Goal: Task Accomplishment & Management: Manage account settings

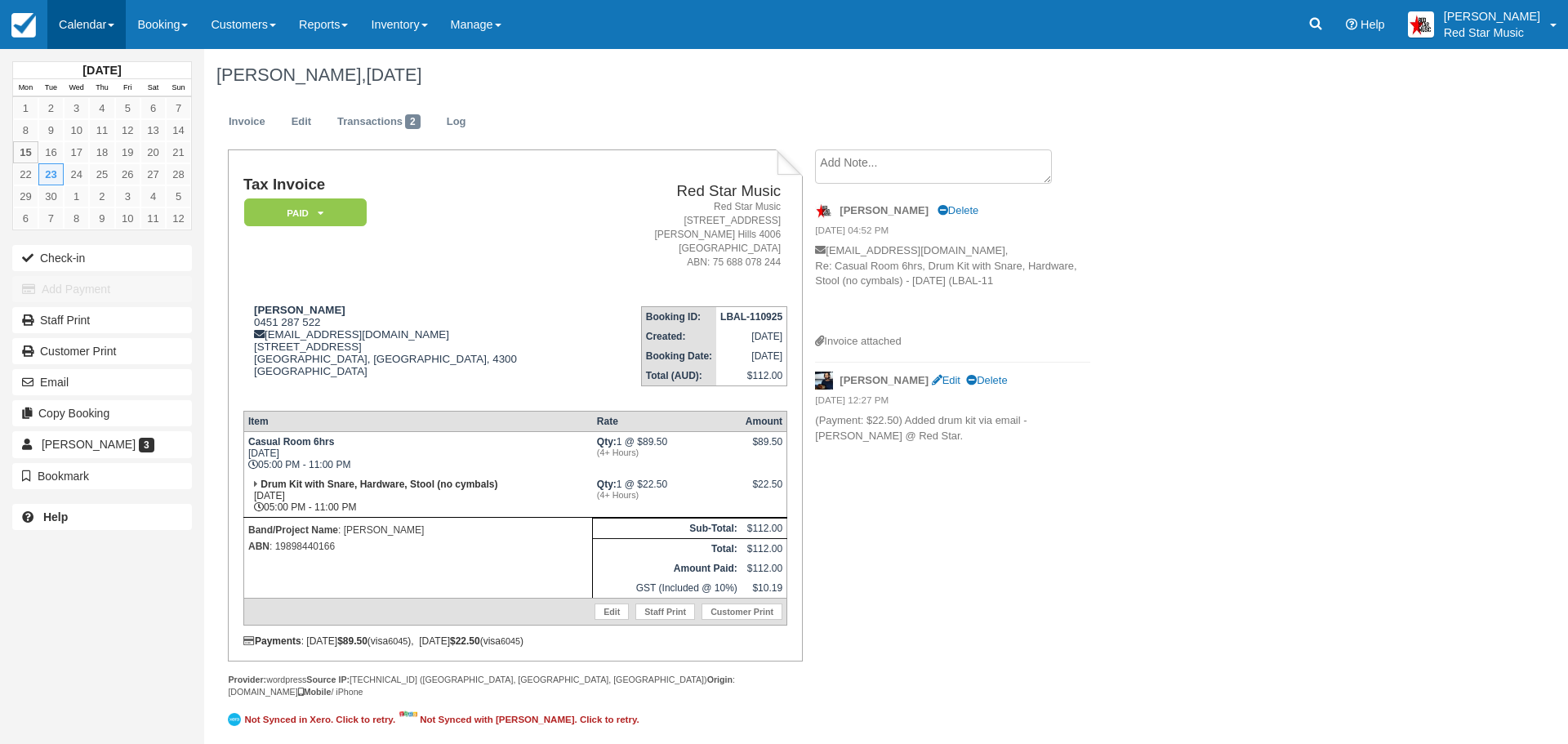
click at [76, 14] on link "Calendar" at bounding box center [86, 24] width 79 height 49
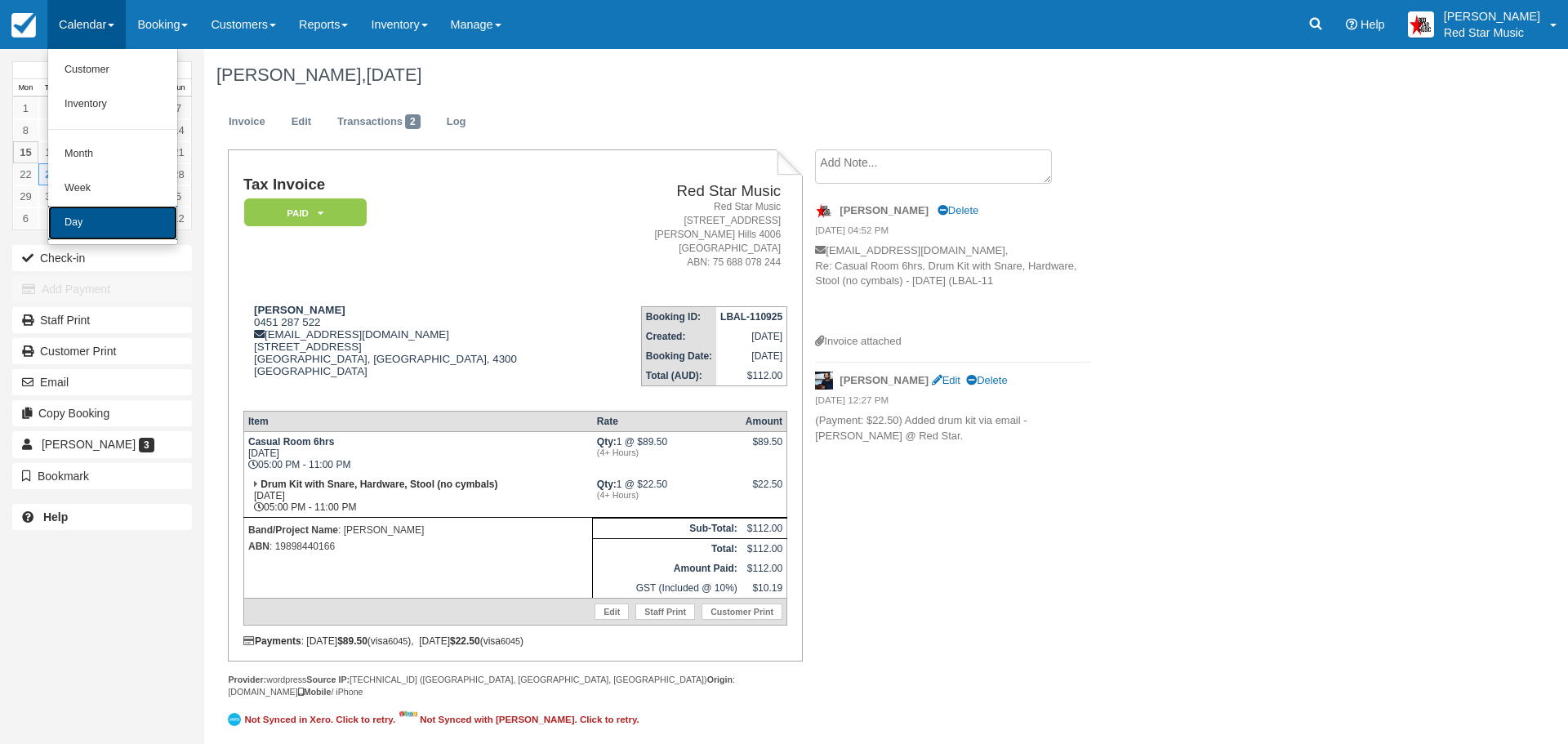
click at [100, 221] on link "Day" at bounding box center [112, 223] width 129 height 34
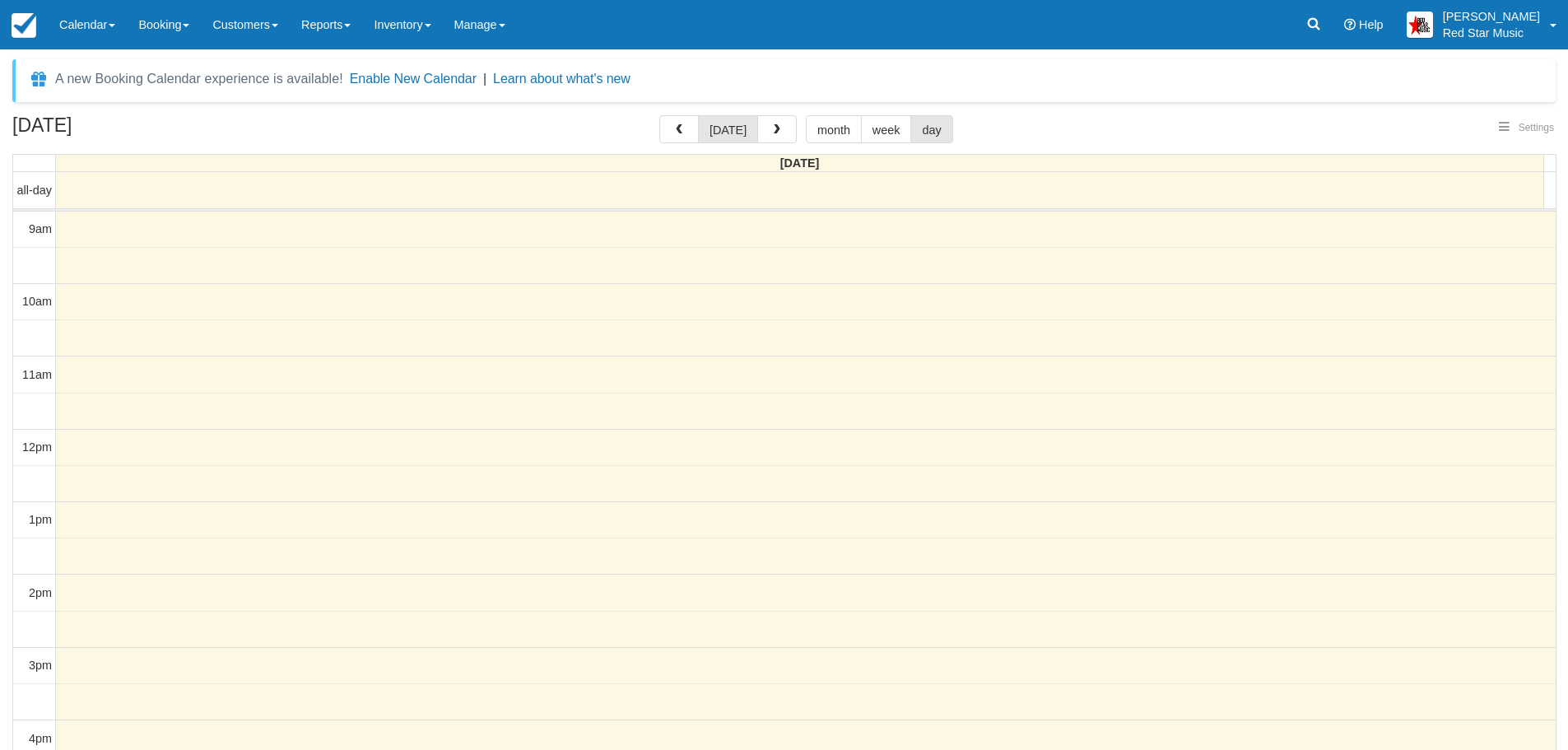
select select
click at [774, 123] on button "button" at bounding box center [776, 129] width 39 height 28
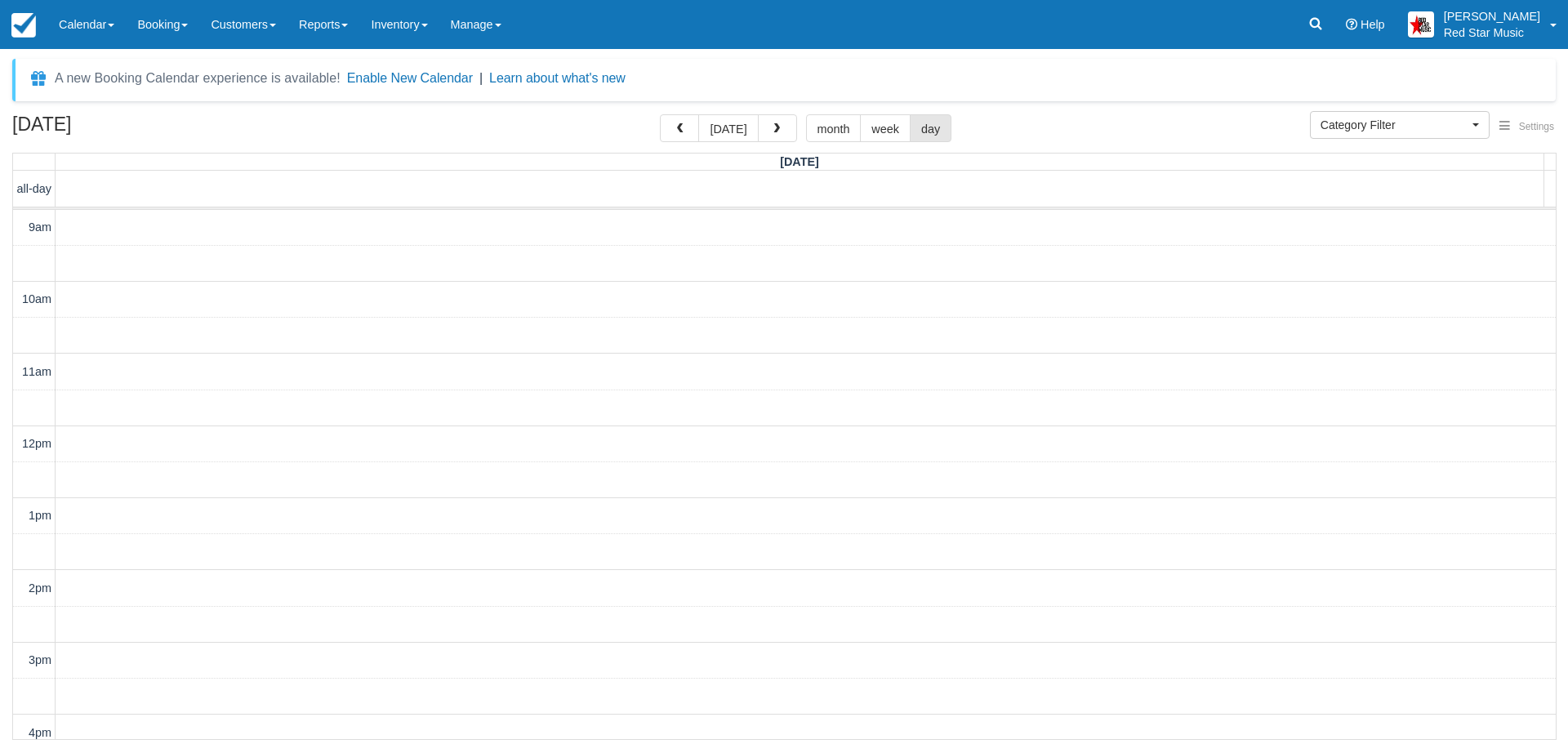
scroll to position [481, 0]
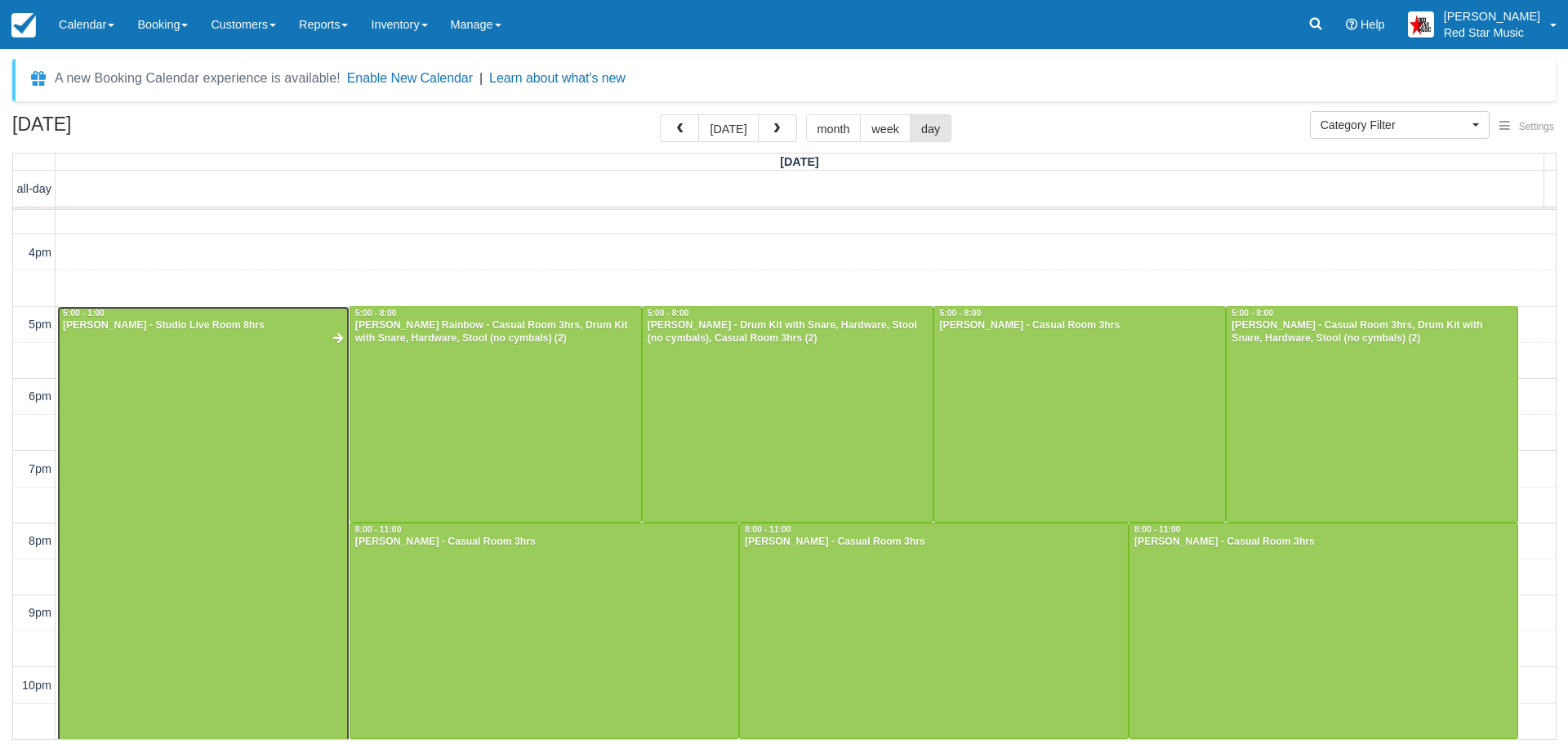
click at [268, 486] on div at bounding box center [203, 558] width 291 height 504
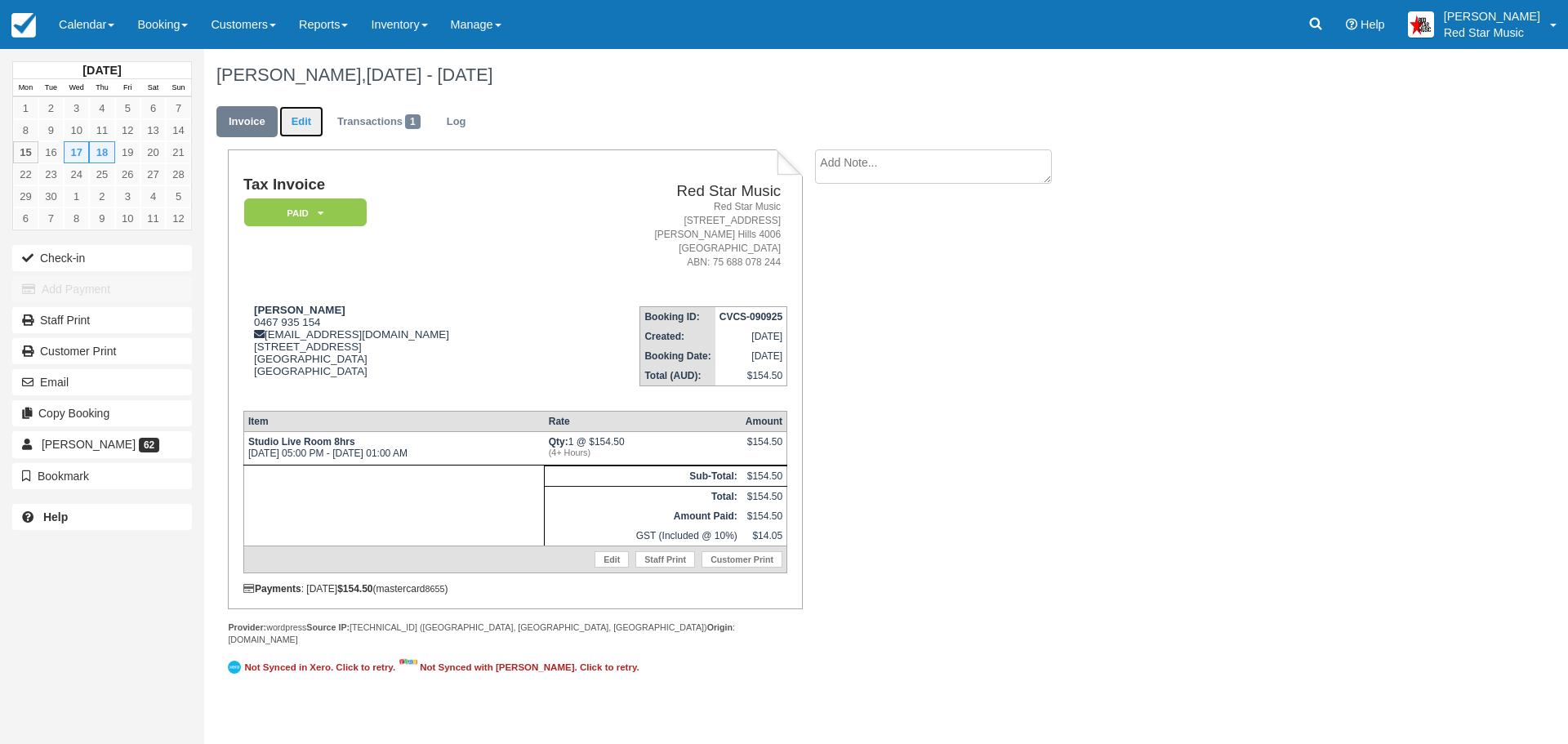
click at [305, 115] on link "Edit" at bounding box center [301, 121] width 44 height 32
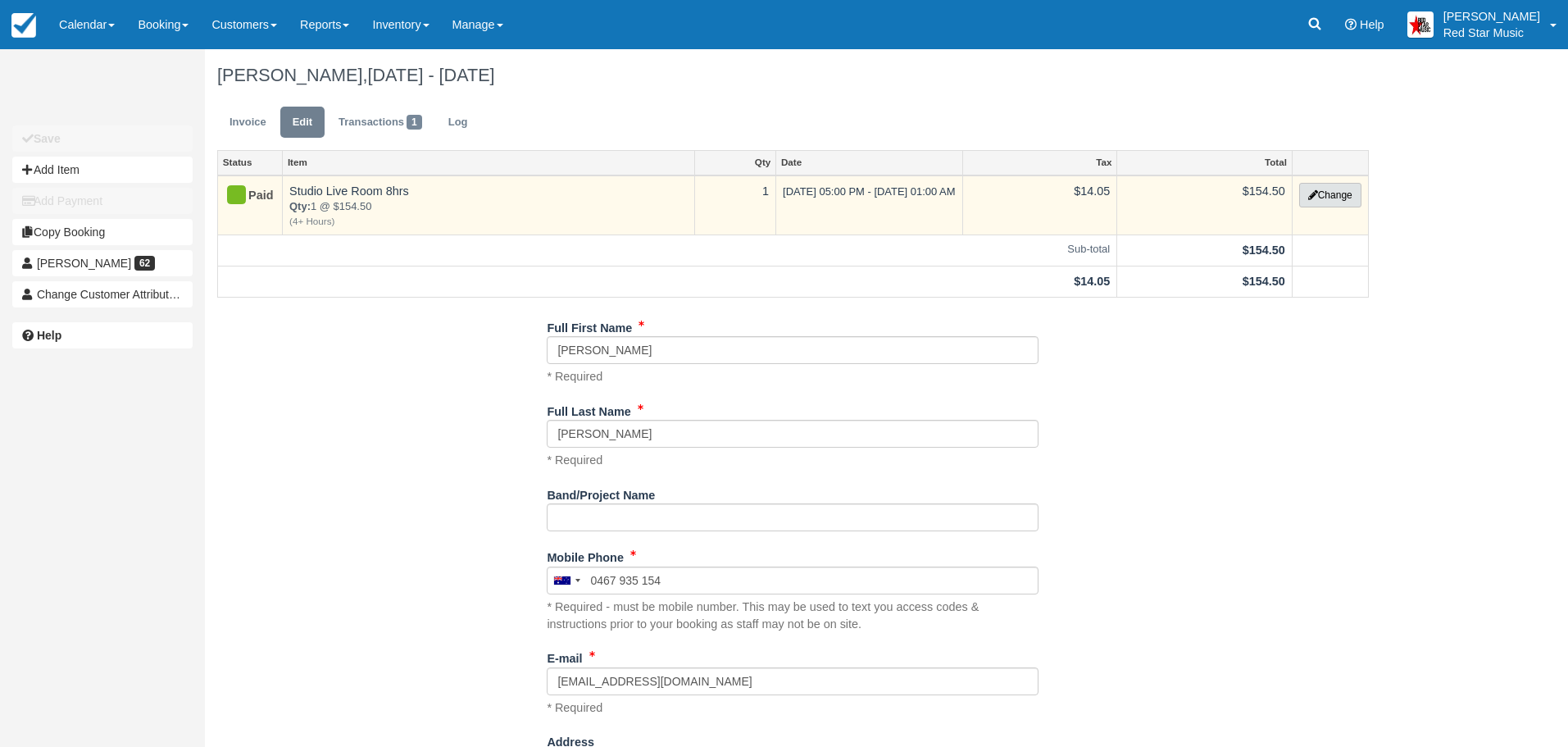
click at [1345, 193] on button "Change" at bounding box center [1330, 194] width 63 height 25
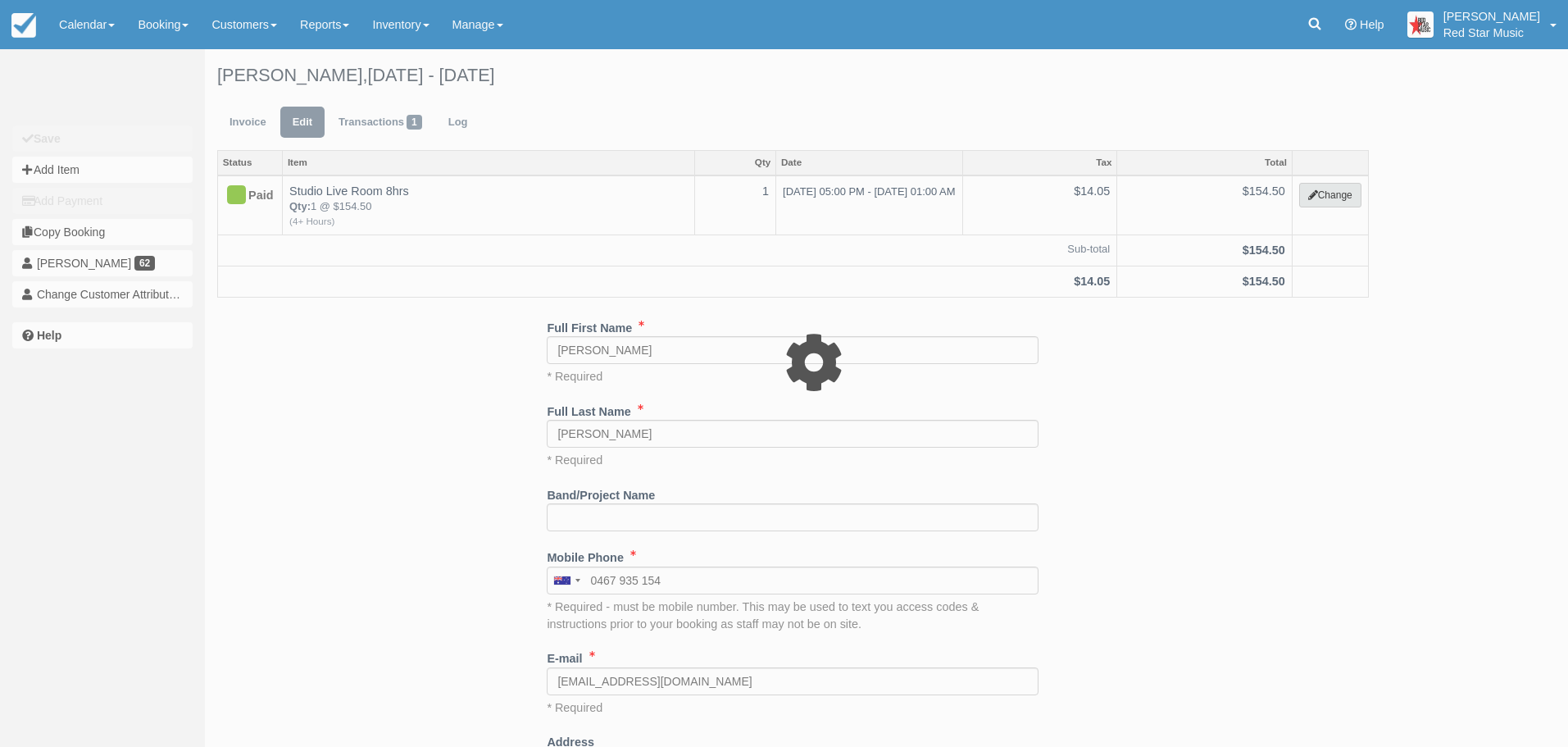
select select "6"
type input "154.50"
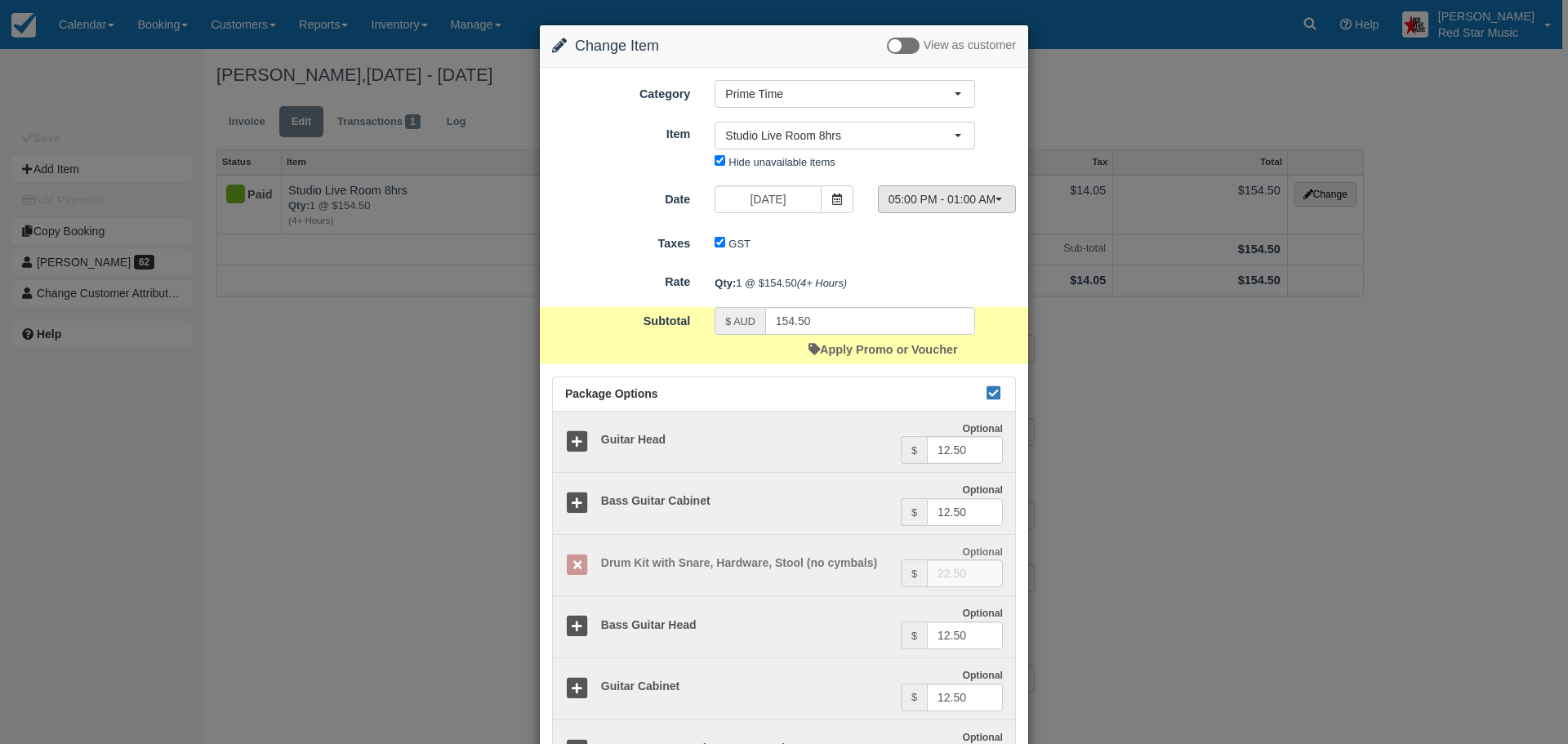
click at [980, 188] on button "05:00 PM - 01:00 AM" at bounding box center [947, 199] width 138 height 28
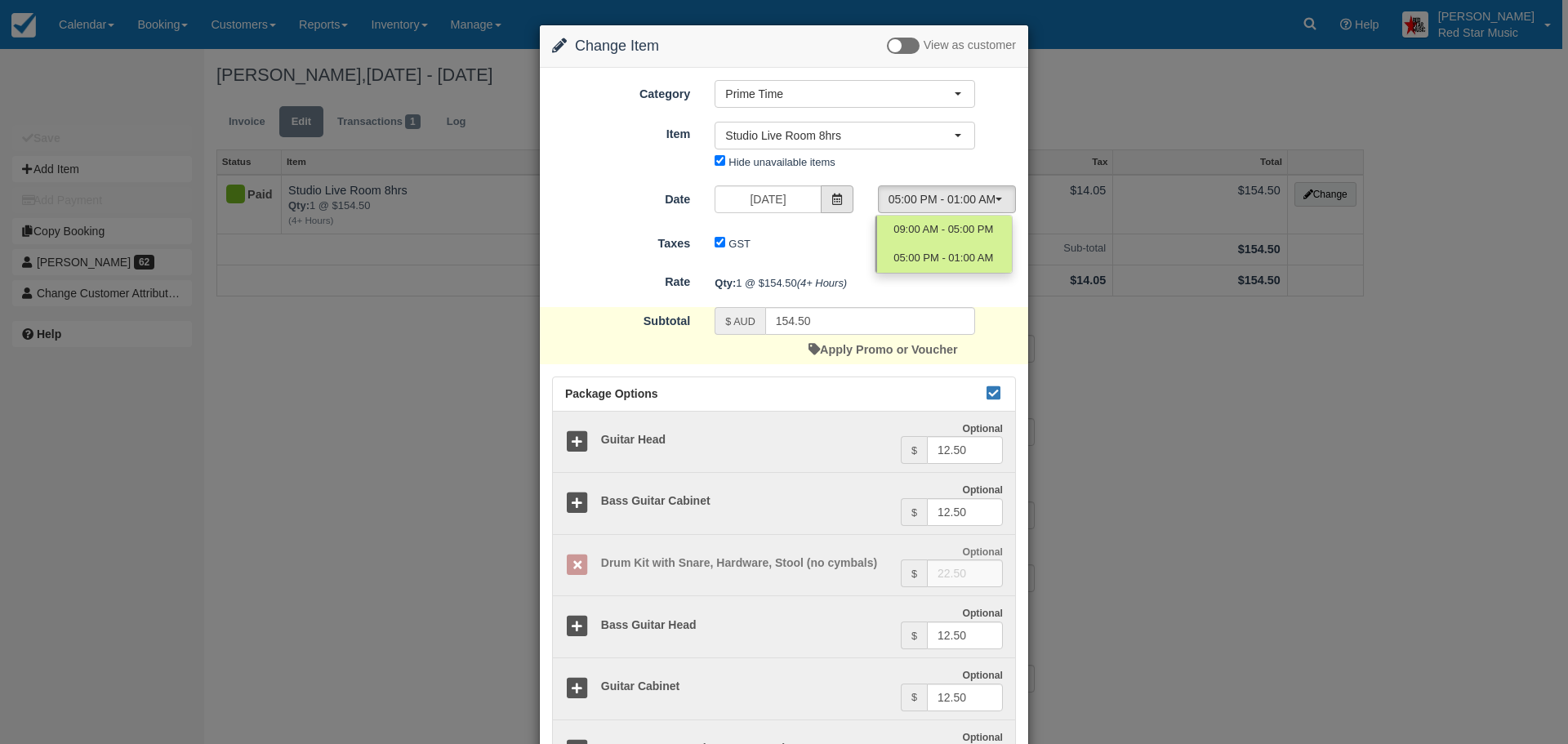
click at [826, 194] on span at bounding box center [837, 199] width 33 height 28
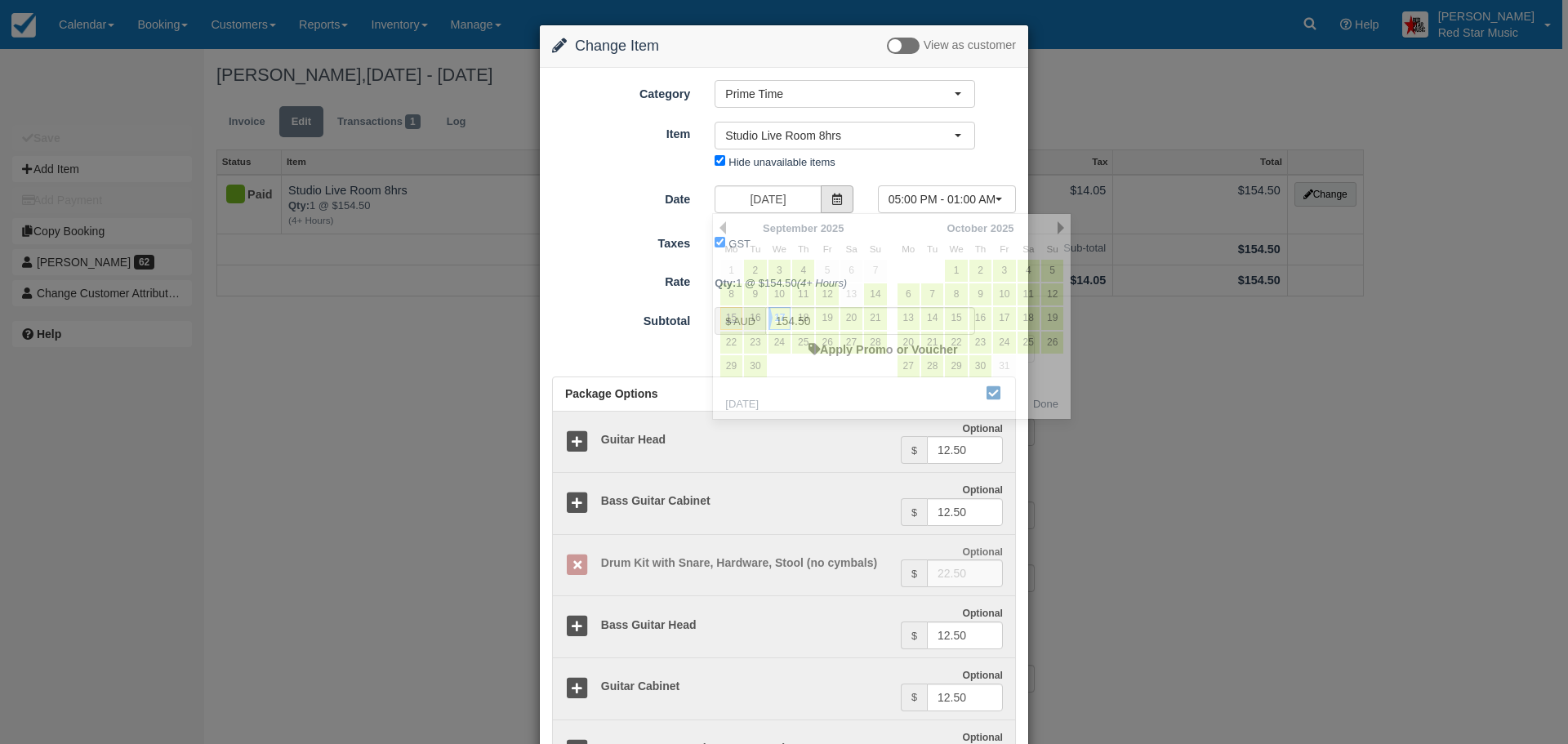
click at [832, 196] on icon at bounding box center [837, 199] width 12 height 12
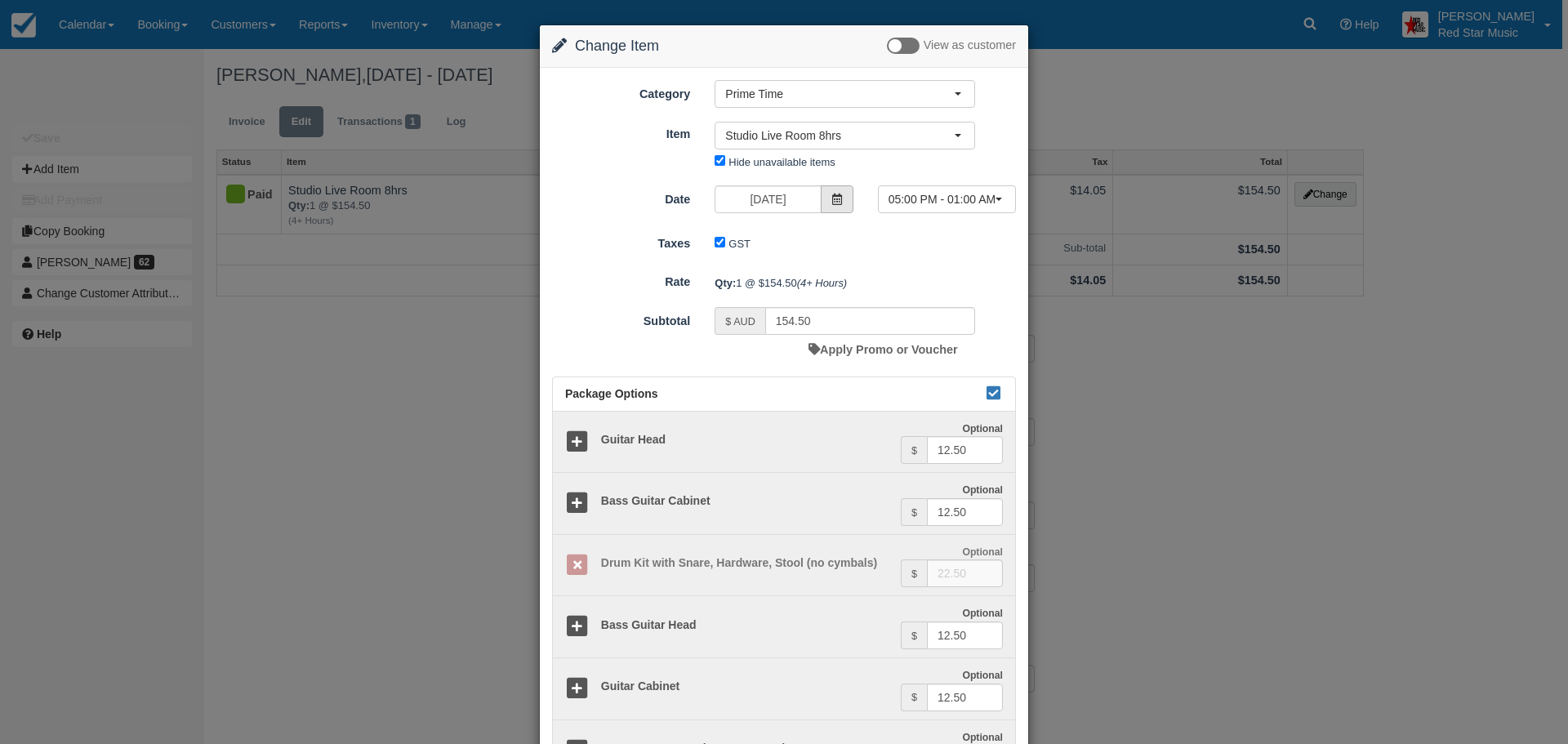
click at [832, 196] on icon at bounding box center [837, 199] width 12 height 12
click at [835, 195] on icon at bounding box center [837, 199] width 12 height 12
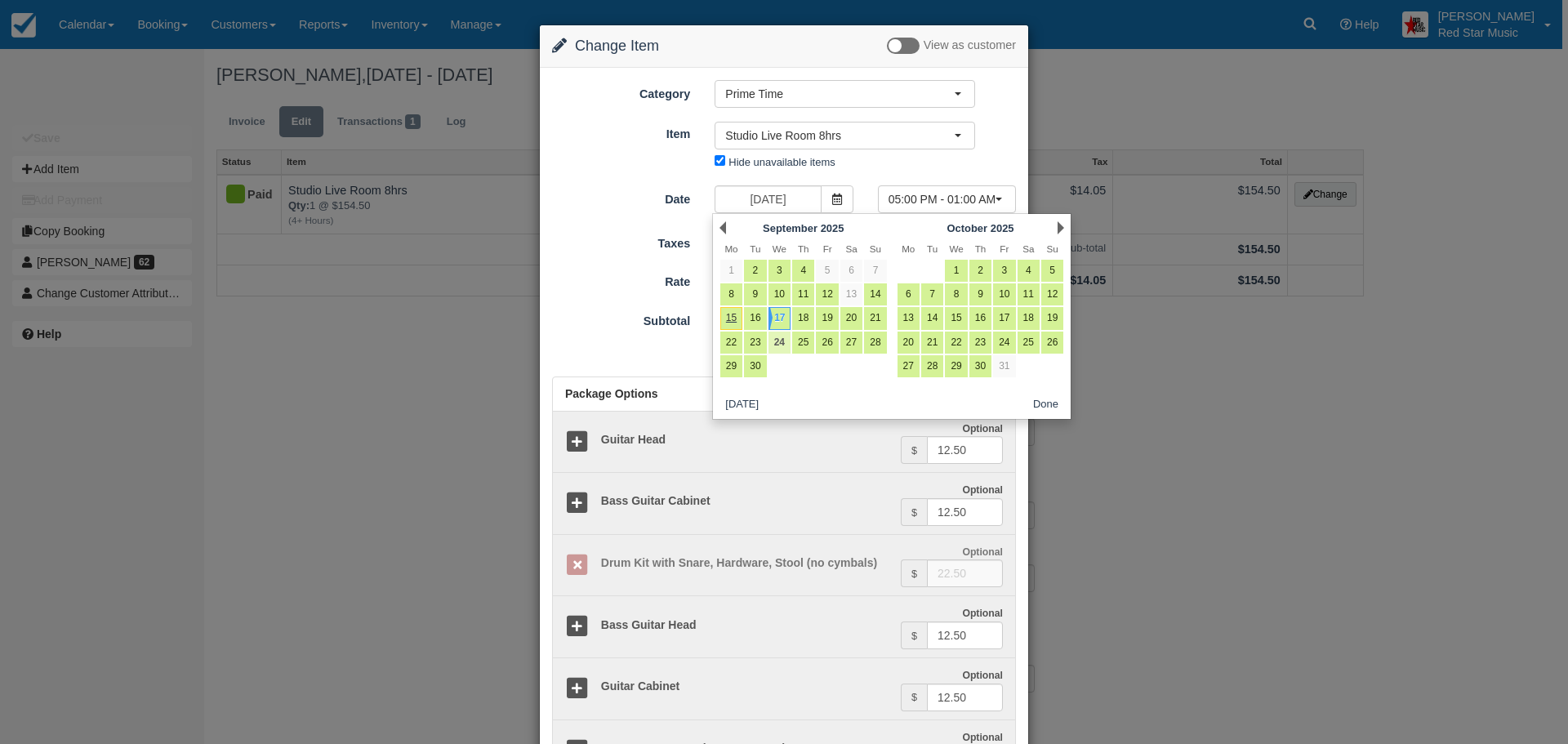
click at [778, 338] on link "24" at bounding box center [779, 342] width 22 height 22
type input "September 24 2025"
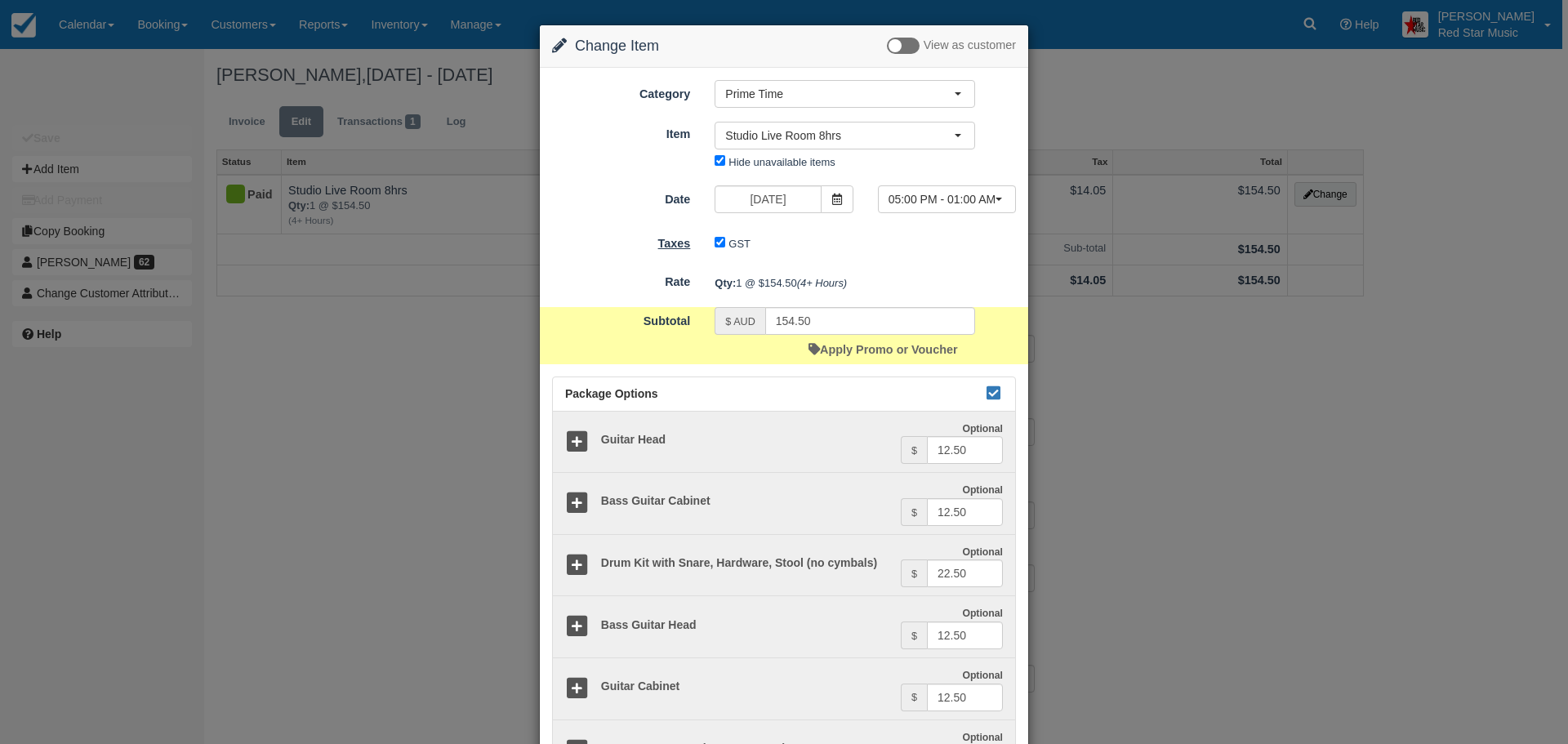
scroll to position [330, 0]
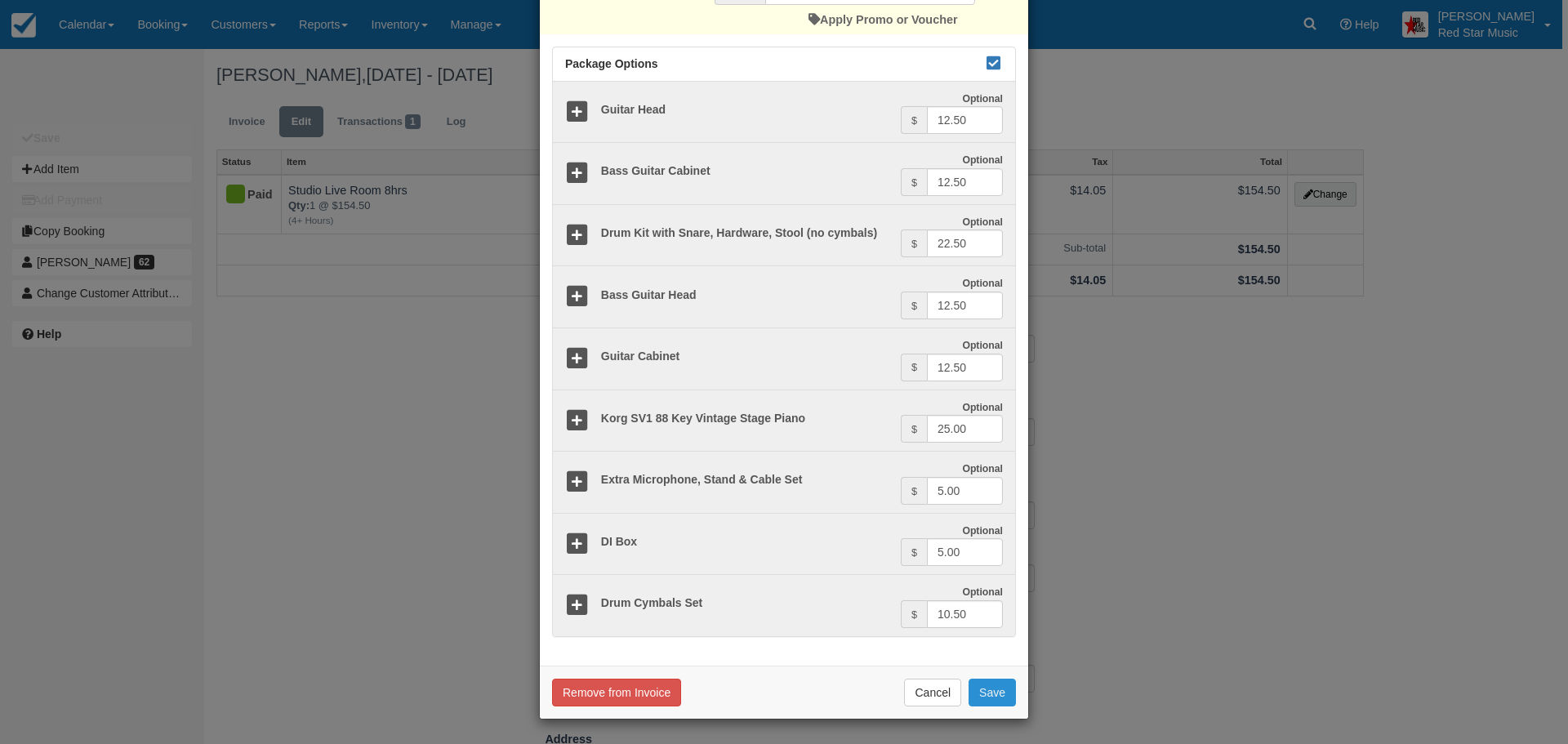
click at [978, 684] on button "Save" at bounding box center [992, 692] width 47 height 28
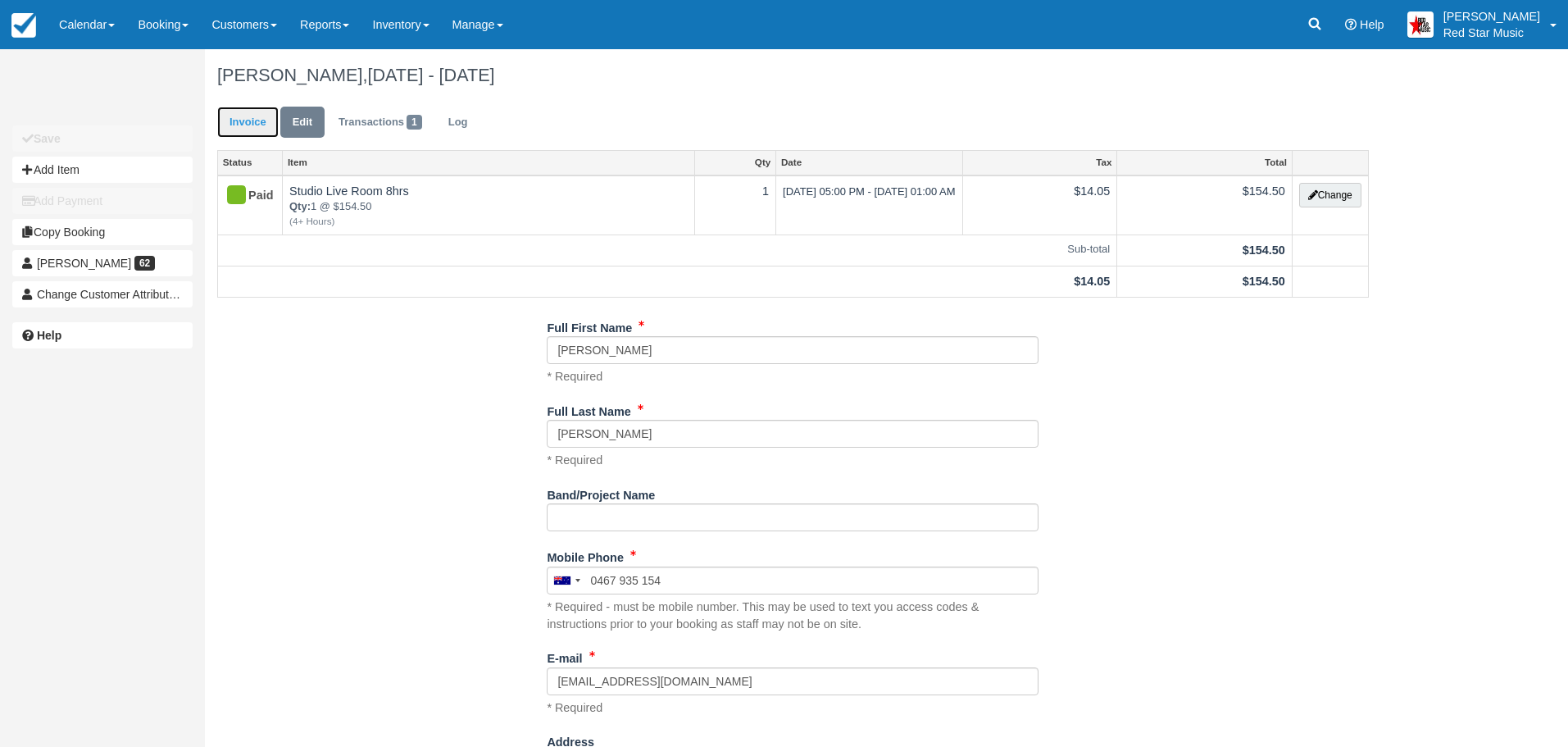
click at [243, 115] on link "Invoice" at bounding box center [248, 122] width 62 height 32
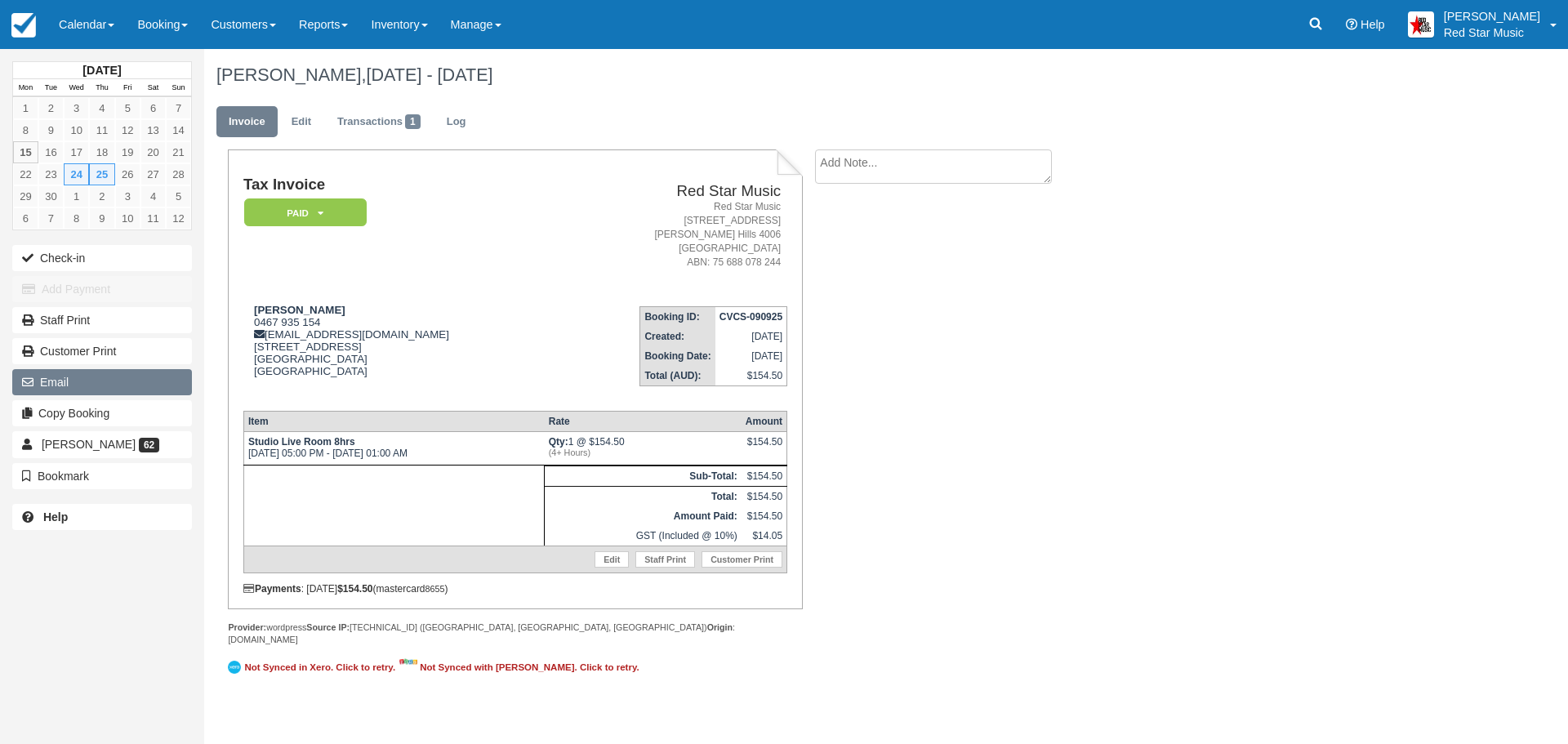
click at [55, 378] on button "Email" at bounding box center [102, 382] width 179 height 26
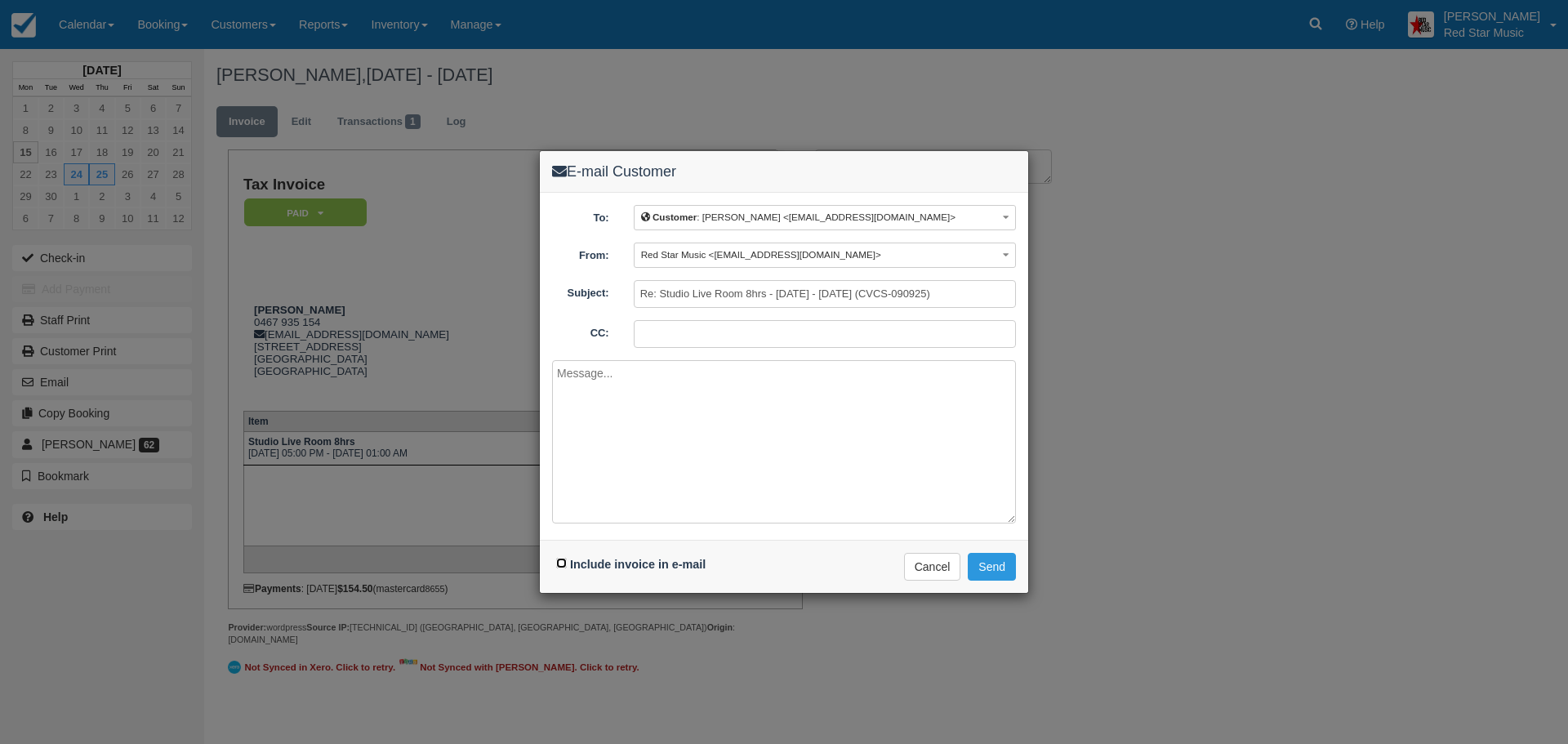
click at [561, 561] on input "Include invoice in e-mail" at bounding box center [561, 563] width 11 height 11
checkbox input "true"
click at [639, 449] on textarea at bounding box center [784, 442] width 464 height 163
type textarea "As discussed."
click at [999, 561] on button "Send" at bounding box center [991, 567] width 48 height 28
